Goal: Information Seeking & Learning: Learn about a topic

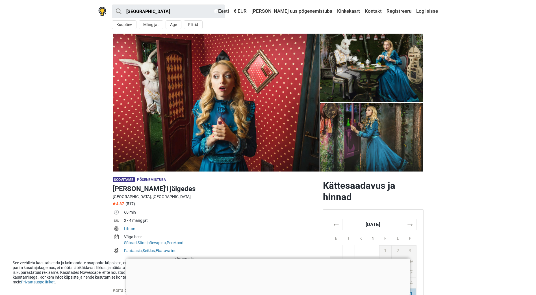
click at [268, 258] on div at bounding box center [268, 258] width 284 height 0
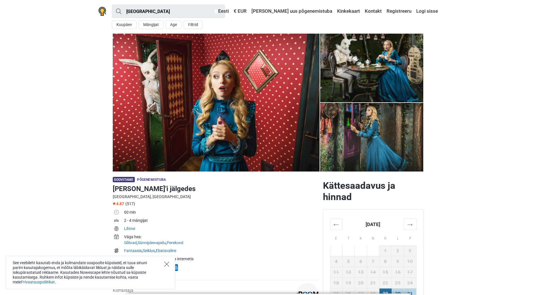
click at [167, 264] on icon "Close" at bounding box center [166, 264] width 5 height 5
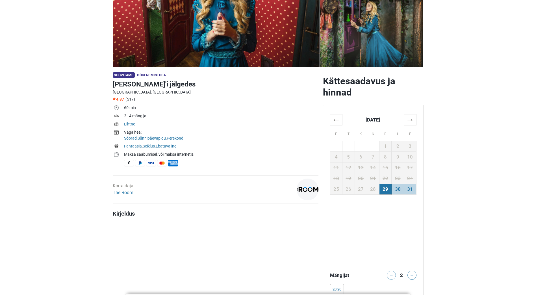
scroll to position [113, 0]
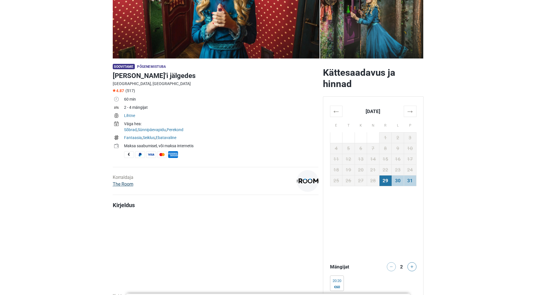
click at [127, 182] on link "The Room" at bounding box center [123, 183] width 21 height 5
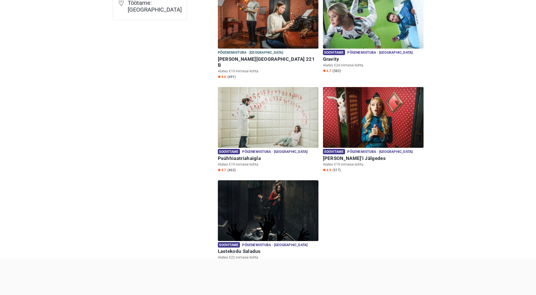
scroll to position [141, 0]
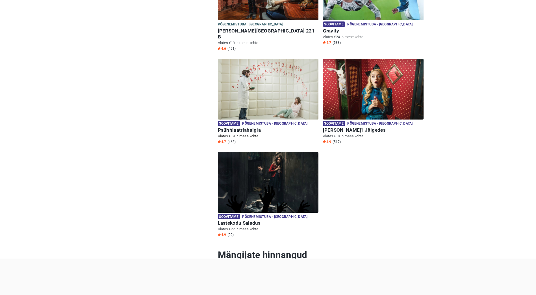
click at [283, 80] on img at bounding box center [268, 89] width 101 height 61
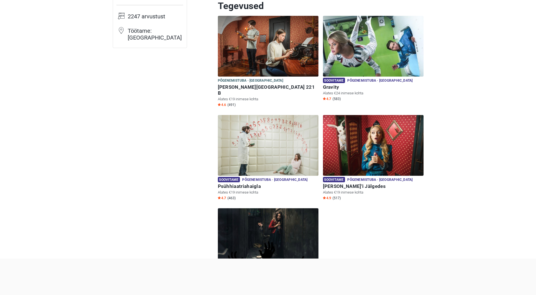
scroll to position [85, 0]
click at [255, 56] on img at bounding box center [268, 46] width 101 height 61
click at [287, 141] on img at bounding box center [268, 145] width 101 height 61
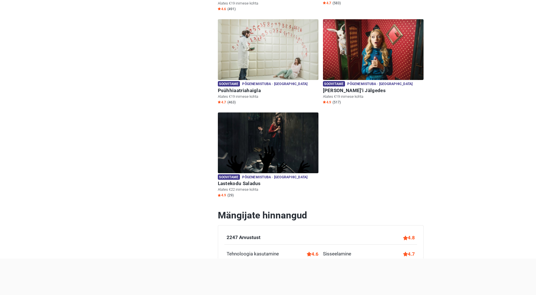
scroll to position [198, 0]
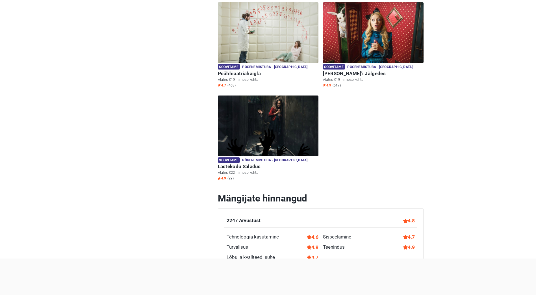
click at [8, 258] on div at bounding box center [268, 258] width 536 height 0
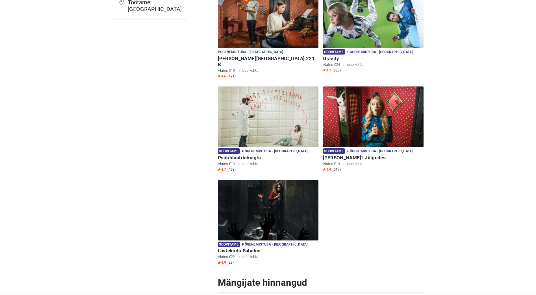
scroll to position [141, 0]
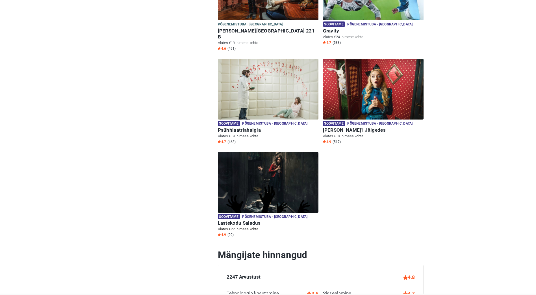
click at [250, 170] on img at bounding box center [268, 182] width 101 height 61
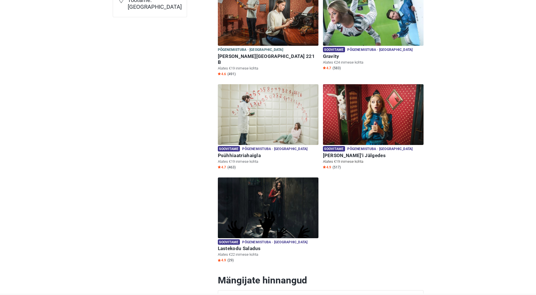
scroll to position [56, 0]
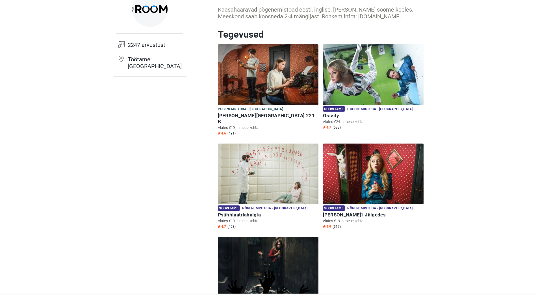
click at [369, 169] on img at bounding box center [373, 173] width 101 height 61
click at [383, 71] on img at bounding box center [373, 74] width 101 height 61
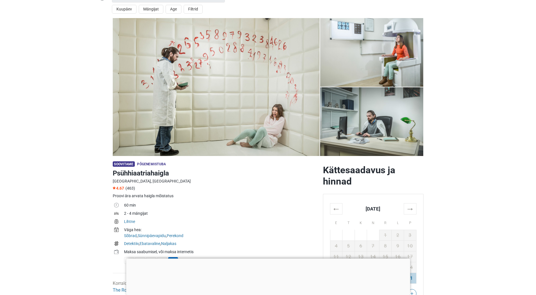
scroll to position [28, 0]
